Goal: Navigation & Orientation: Find specific page/section

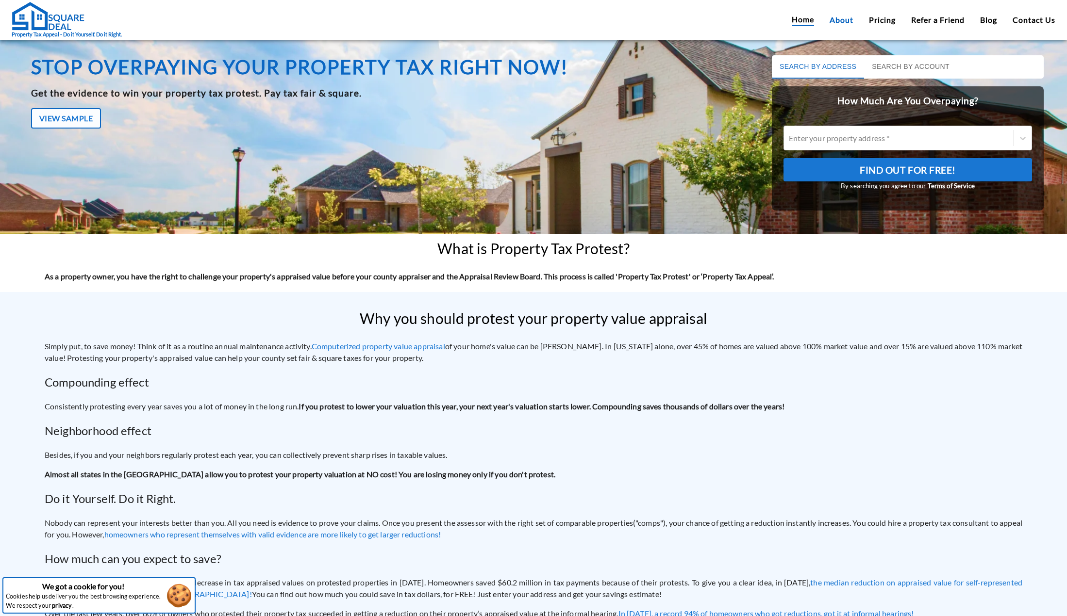
click at [828, 18] on div "Home About Pricing Refer a Friend Blog Contact Us" at bounding box center [924, 20] width 264 height 13
click at [832, 19] on link "About" at bounding box center [842, 20] width 24 height 12
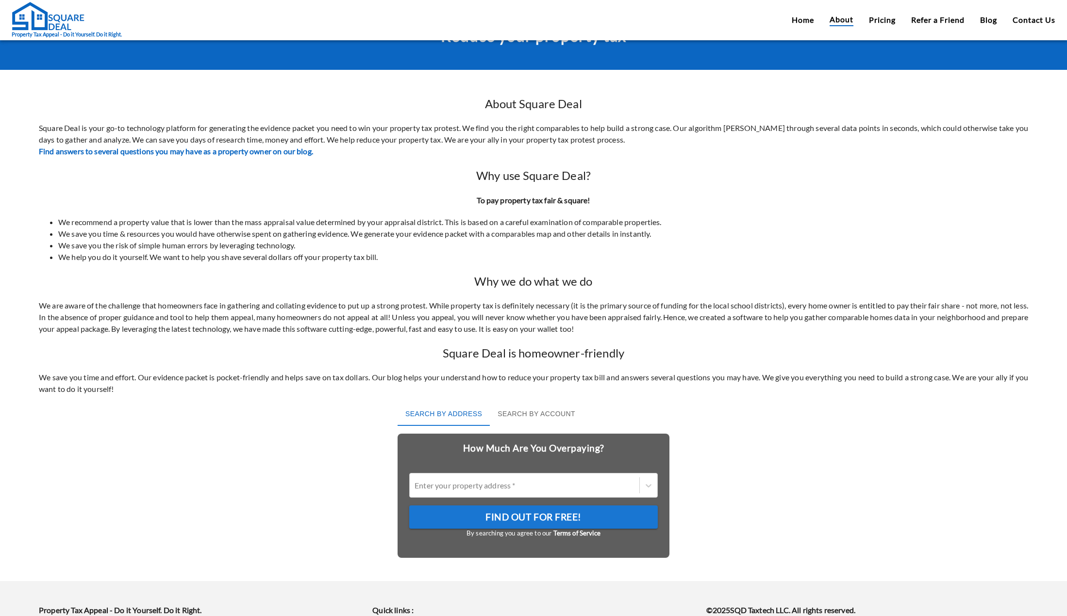
scroll to position [148, 0]
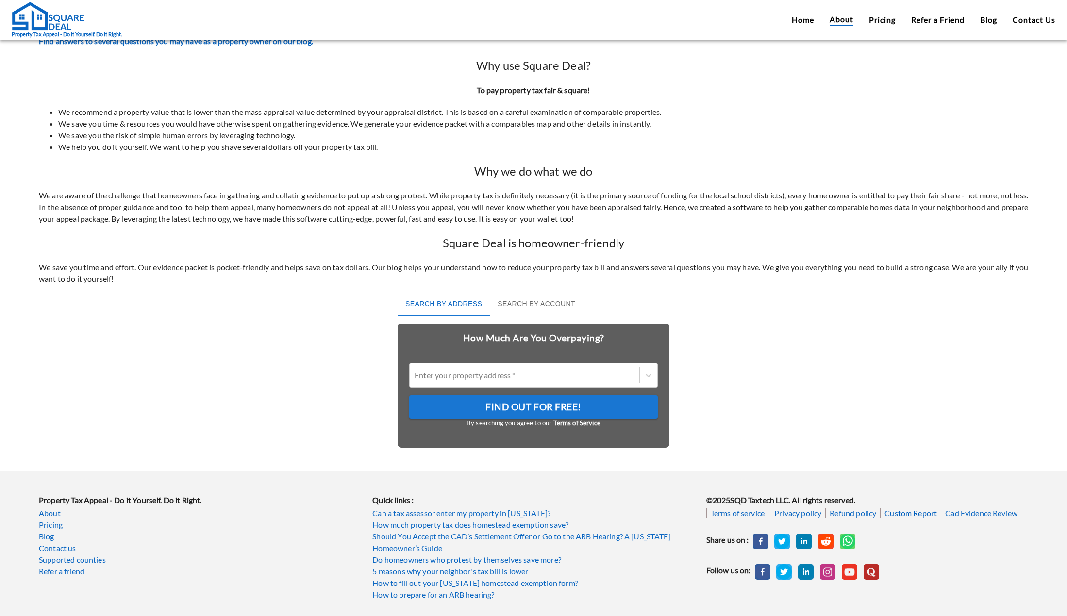
click at [904, 515] on link "Custom Report" at bounding box center [910, 513] width 61 height 9
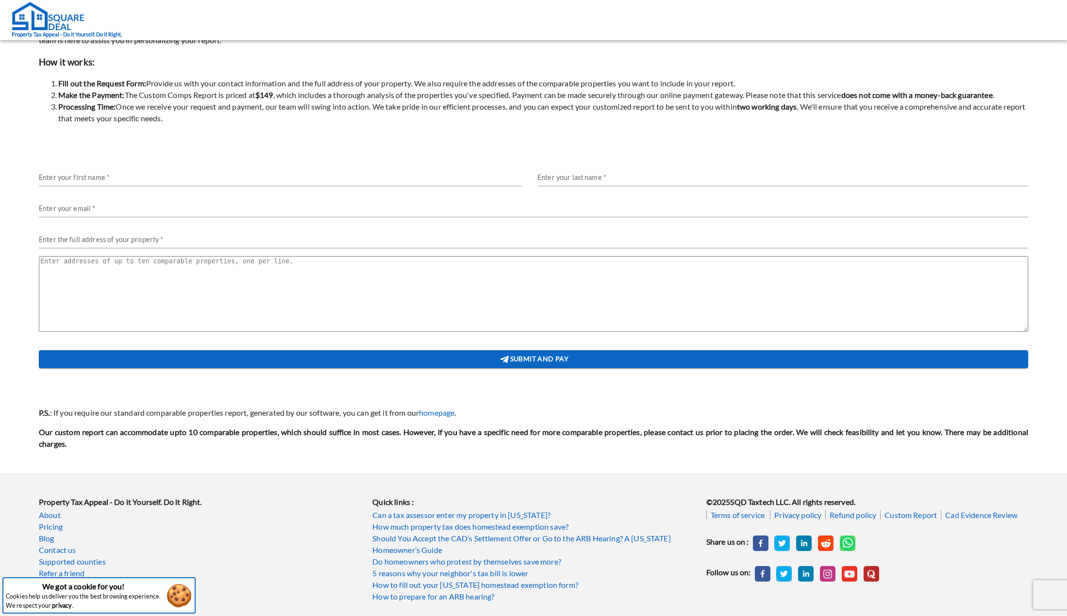
scroll to position [110, 0]
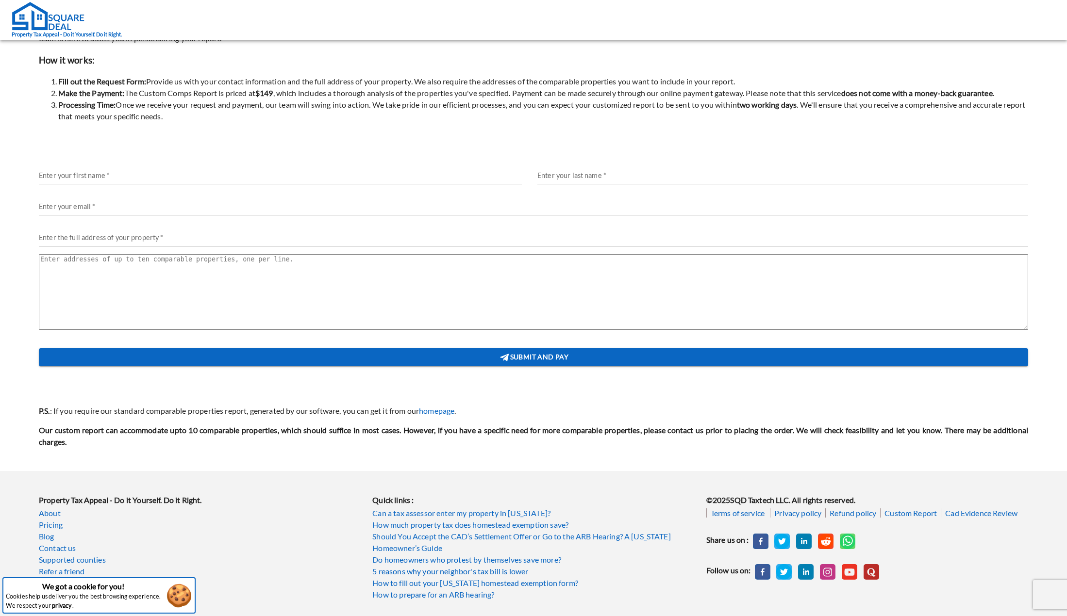
click at [480, 574] on link "5 reasons why your neighbor's tax bill is lower" at bounding box center [533, 572] width 322 height 12
